Goal: Download file/media

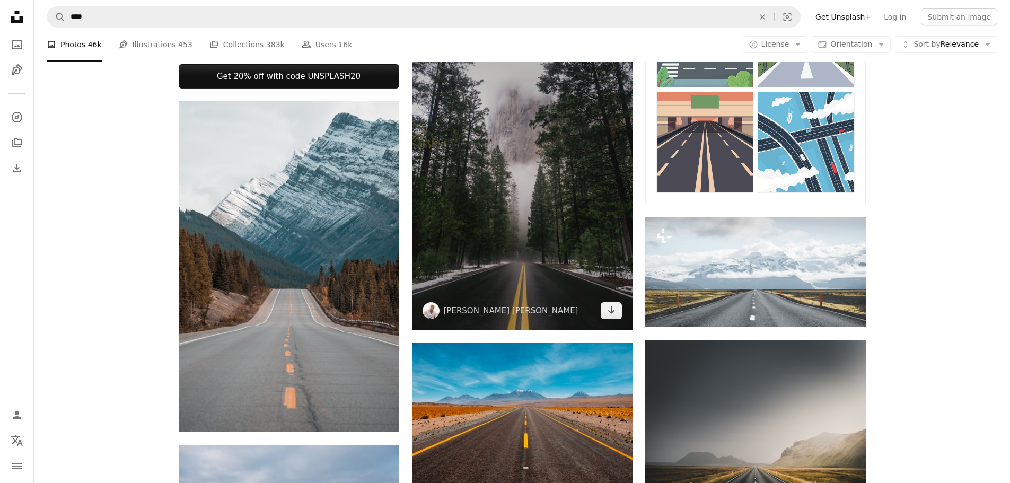
scroll to position [495, 0]
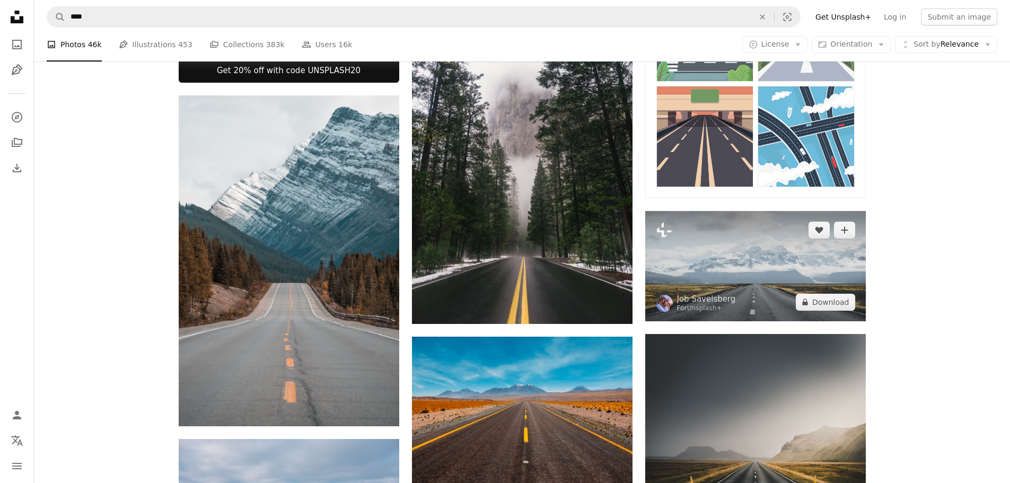
click at [756, 277] on img at bounding box center [756, 266] width 221 height 110
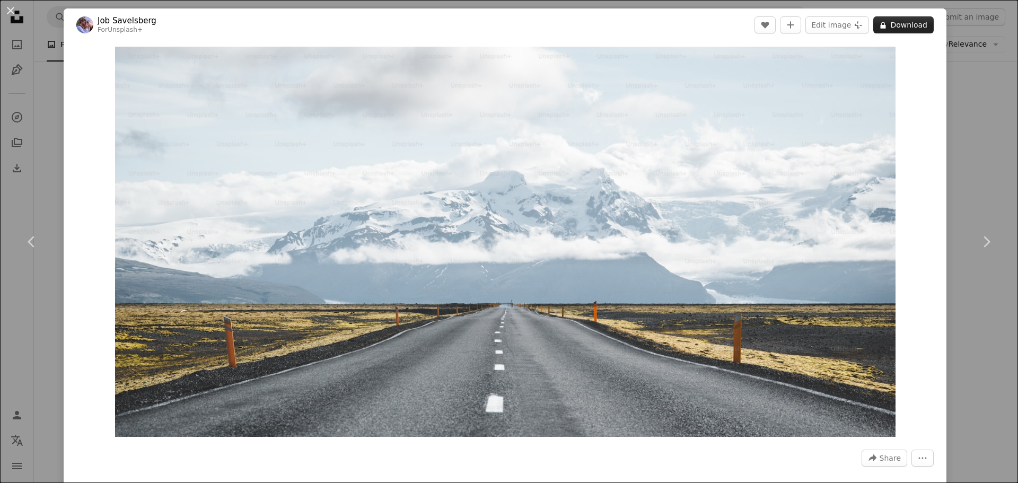
click at [887, 24] on button "A lock Download" at bounding box center [904, 24] width 60 height 17
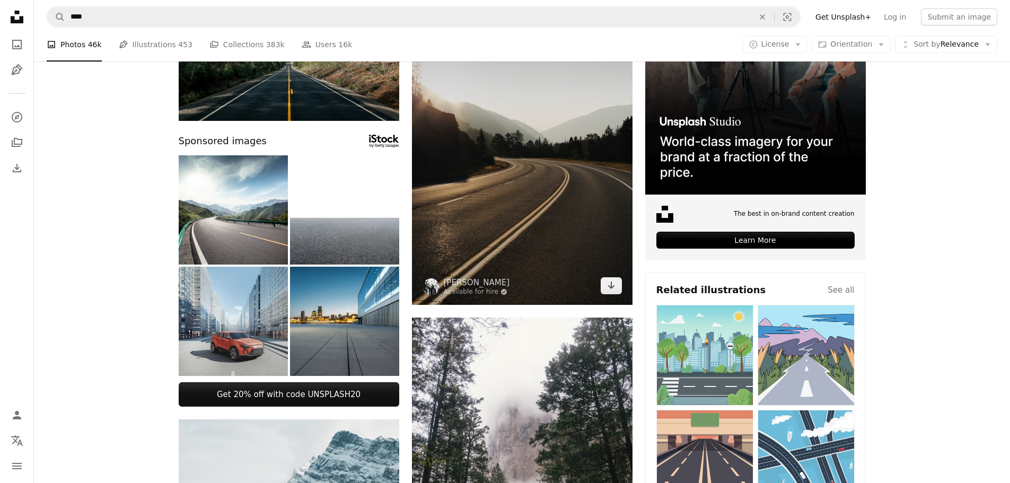
scroll to position [177, 0]
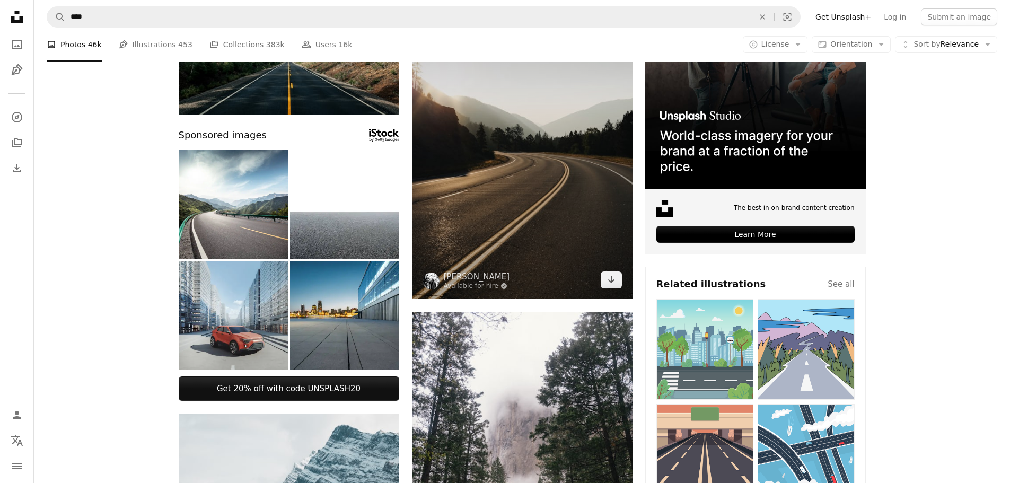
click at [540, 230] on img at bounding box center [522, 133] width 221 height 331
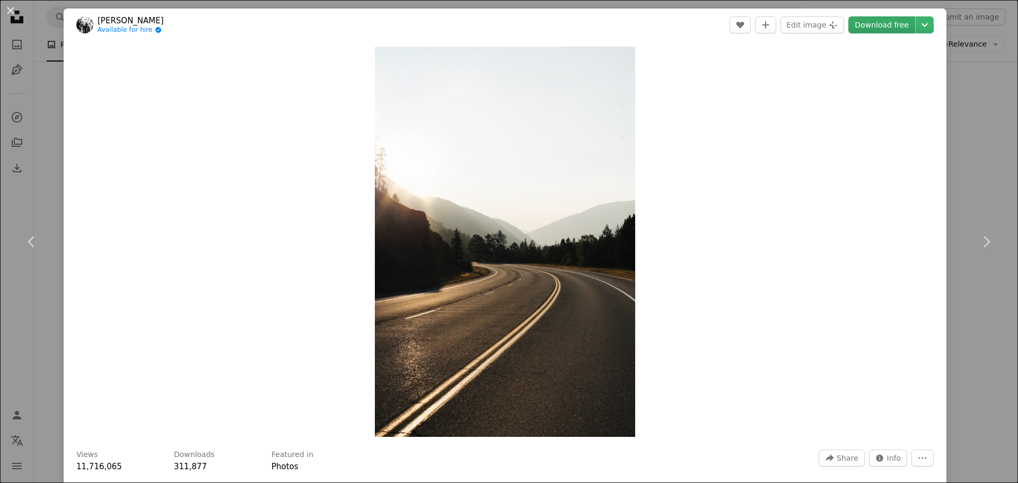
click at [874, 28] on link "Download free" at bounding box center [882, 24] width 67 height 17
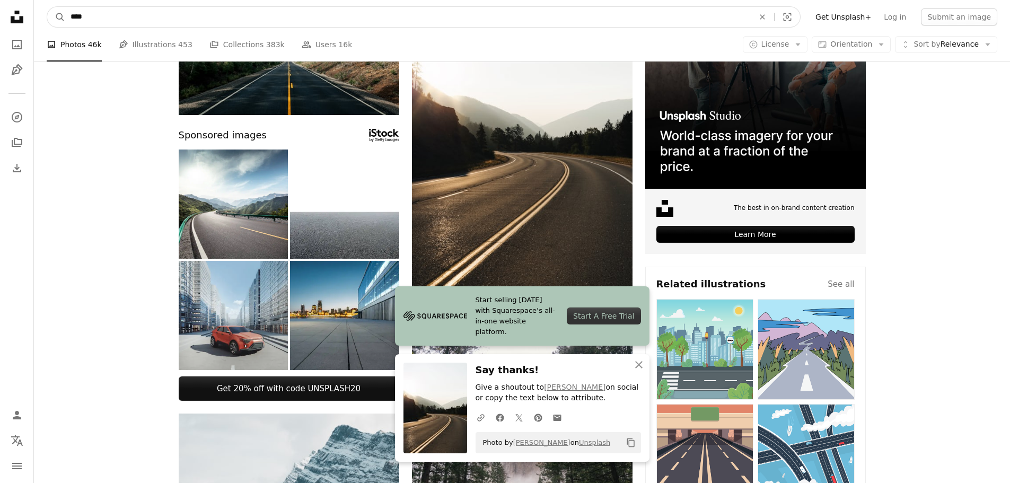
click at [455, 22] on input "****" at bounding box center [408, 17] width 686 height 20
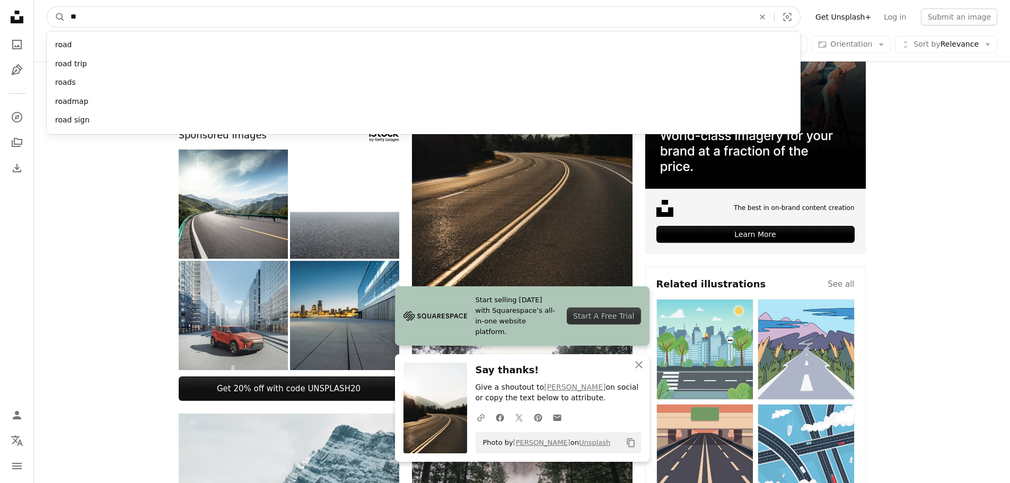
type input "***"
click button "A magnifying glass" at bounding box center [56, 17] width 18 height 20
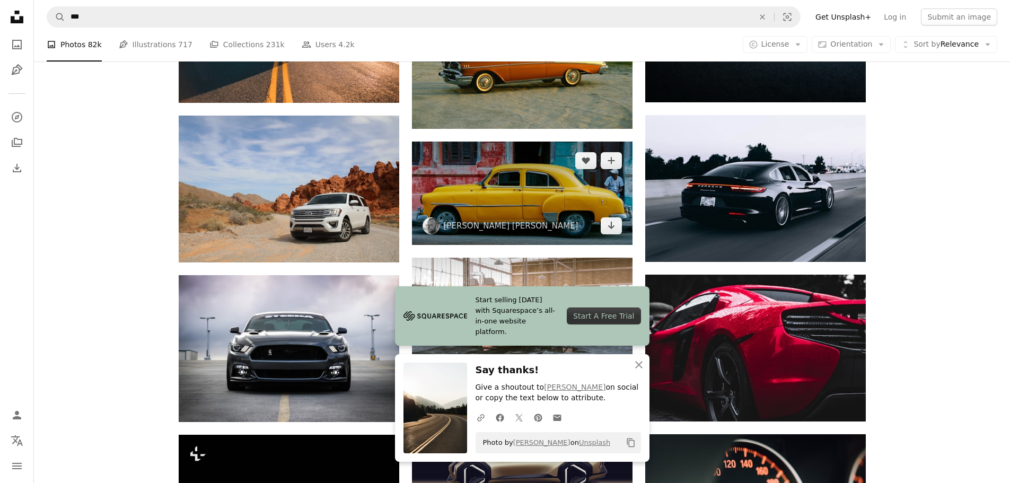
scroll to position [336, 0]
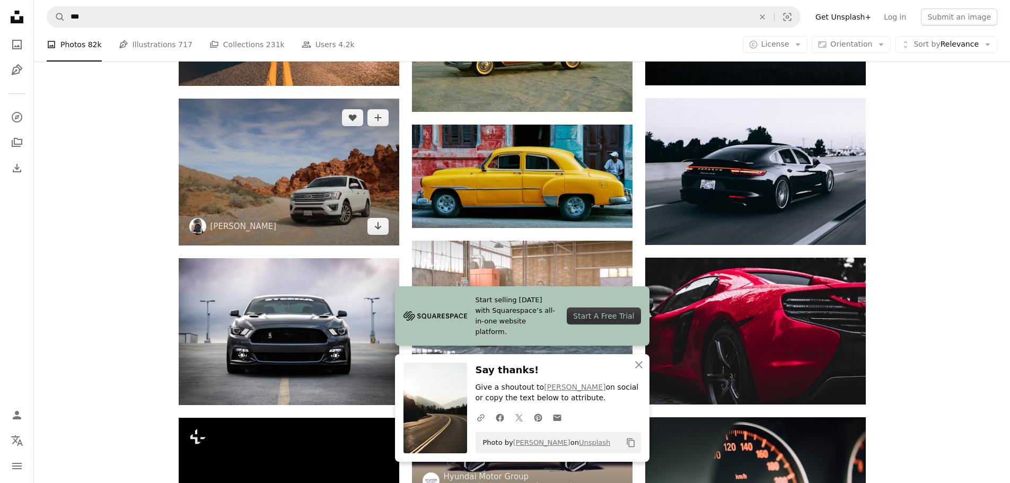
click at [324, 199] on img at bounding box center [289, 172] width 221 height 147
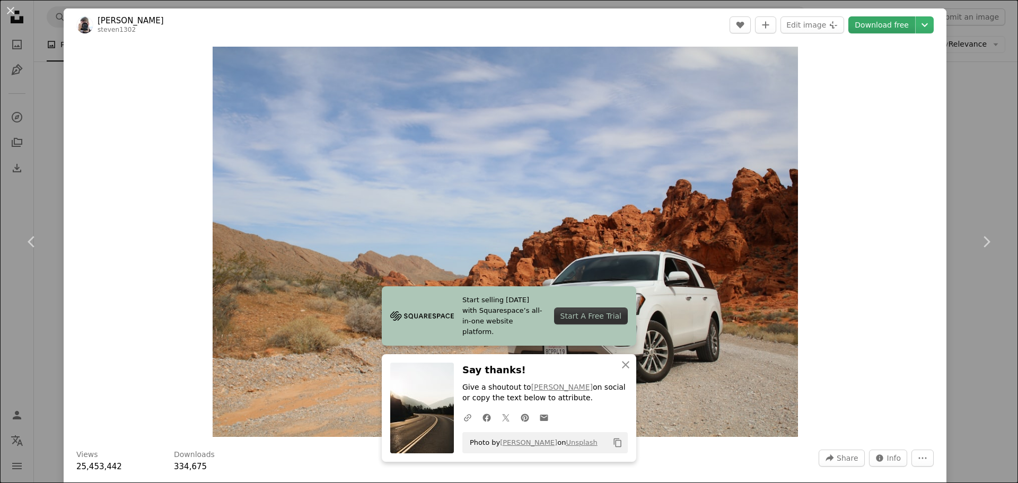
click at [879, 22] on link "Download free" at bounding box center [882, 24] width 67 height 17
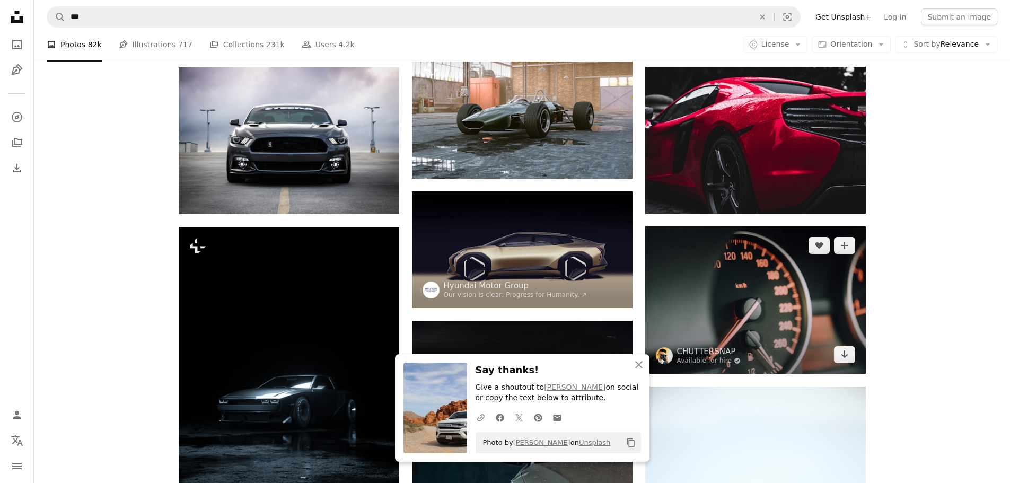
scroll to position [530, 0]
